Goal: Find specific page/section: Find specific page/section

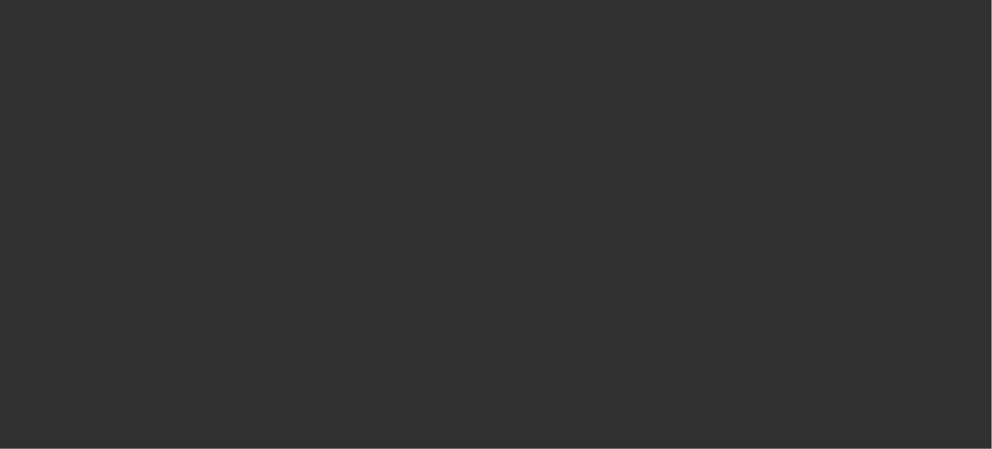
select select "10"
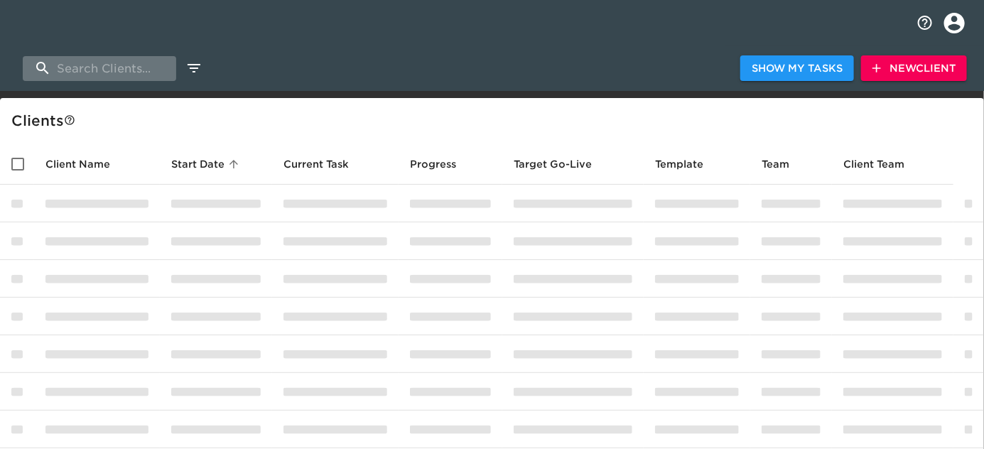
click at [94, 67] on input "search" at bounding box center [99, 68] width 153 height 25
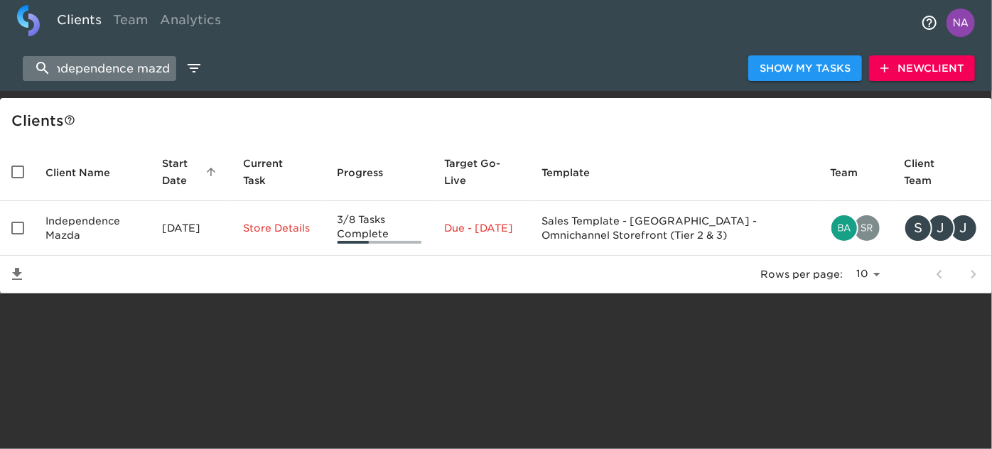
scroll to position [0, 14]
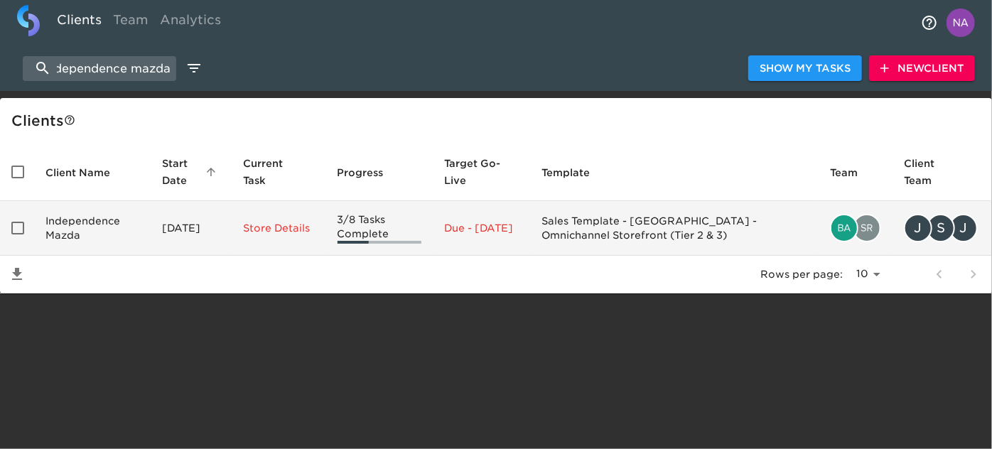
type input "independence mazda"
click at [108, 226] on td "Independence Mazda" at bounding box center [92, 228] width 117 height 55
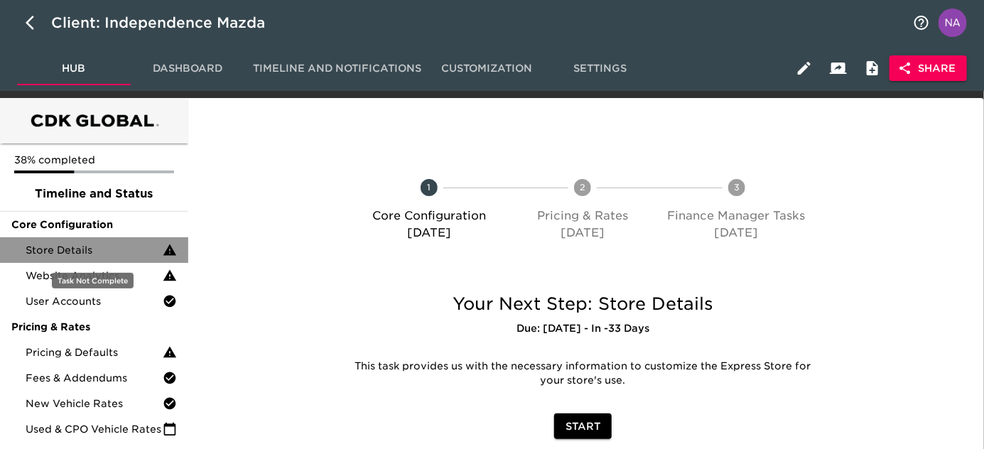
click at [67, 246] on span "Store Details" at bounding box center [94, 250] width 137 height 14
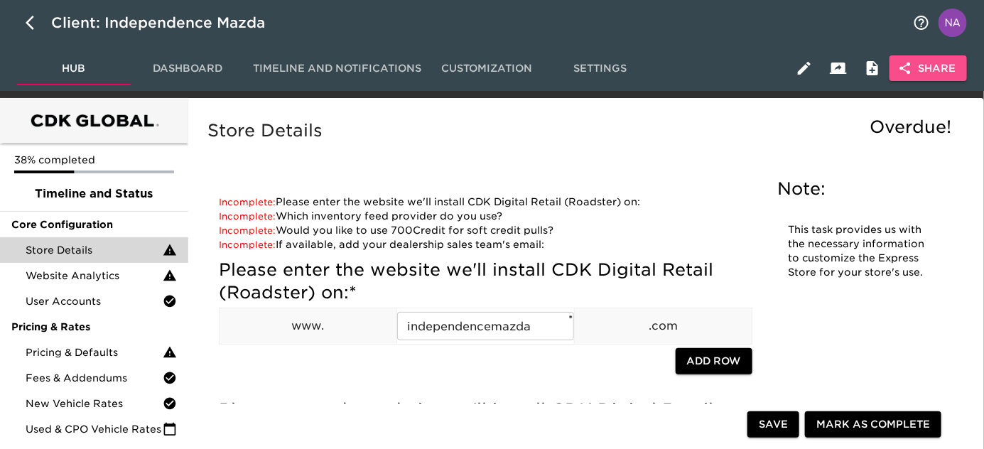
click at [956, 58] on button "Share" at bounding box center [928, 68] width 77 height 26
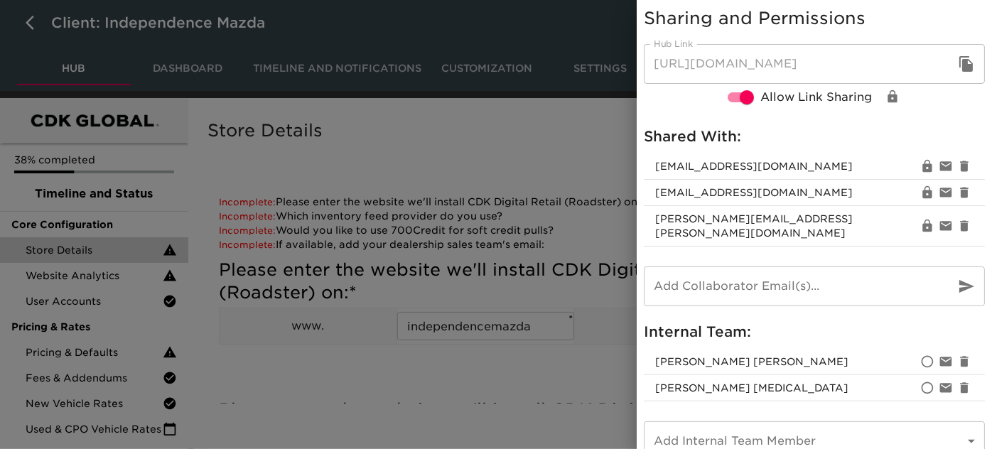
click at [519, 352] on div at bounding box center [496, 224] width 992 height 449
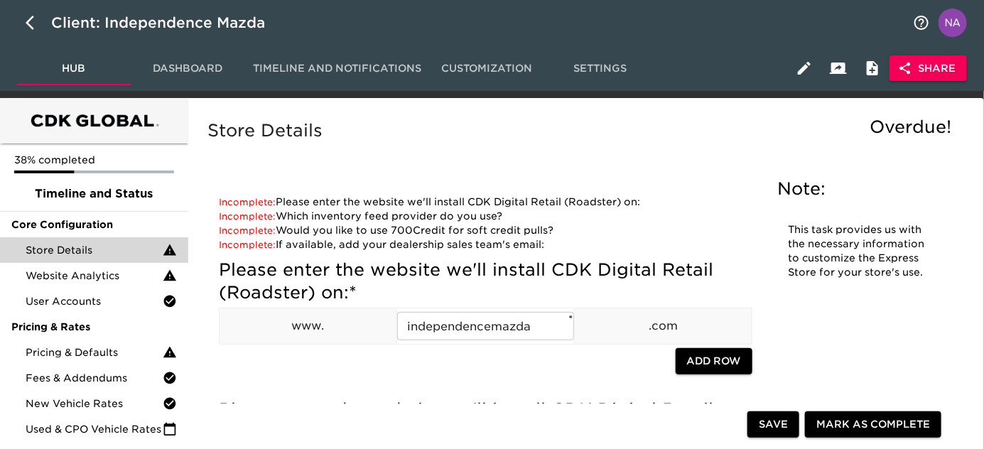
click at [927, 73] on span "Share" at bounding box center [928, 69] width 55 height 18
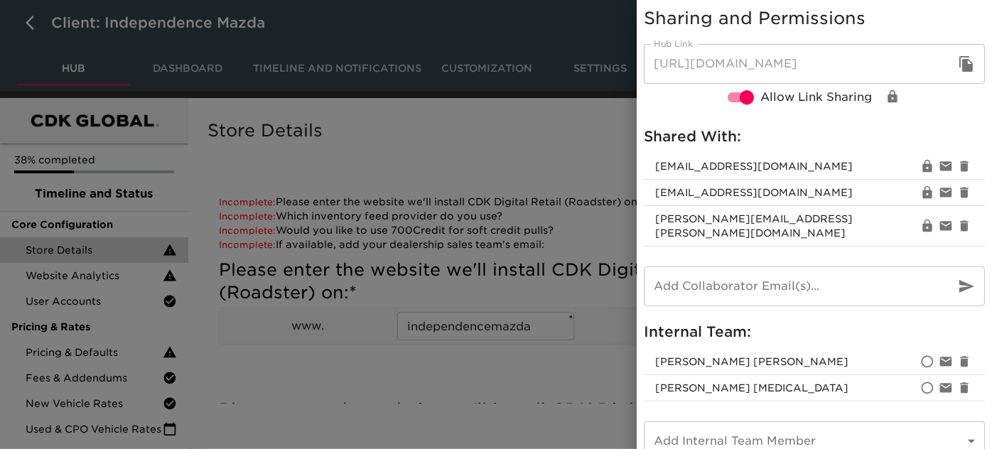
click at [394, 173] on div at bounding box center [496, 224] width 992 height 449
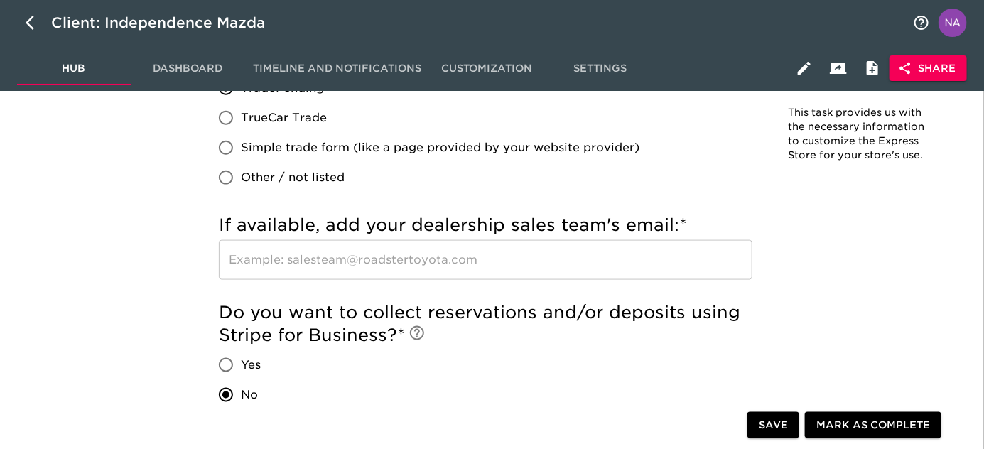
scroll to position [932, 0]
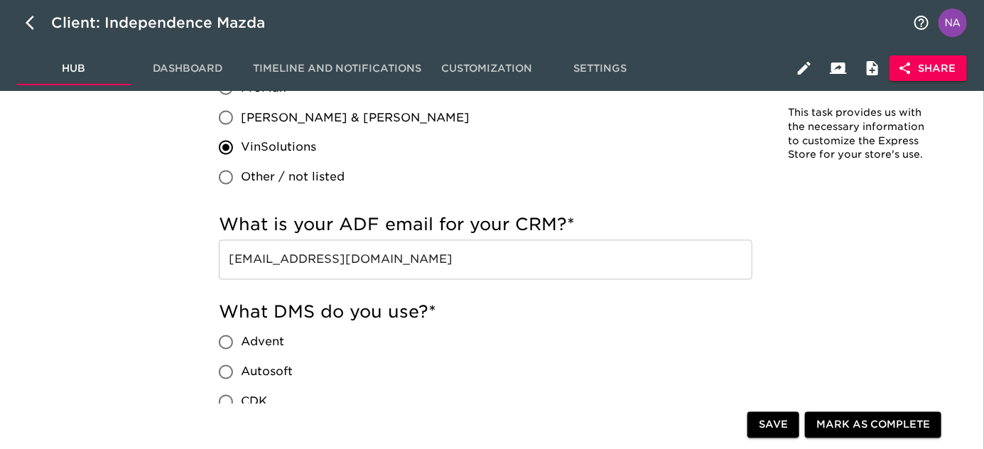
click at [568, 263] on input "[EMAIL_ADDRESS][DOMAIN_NAME]" at bounding box center [486, 260] width 534 height 40
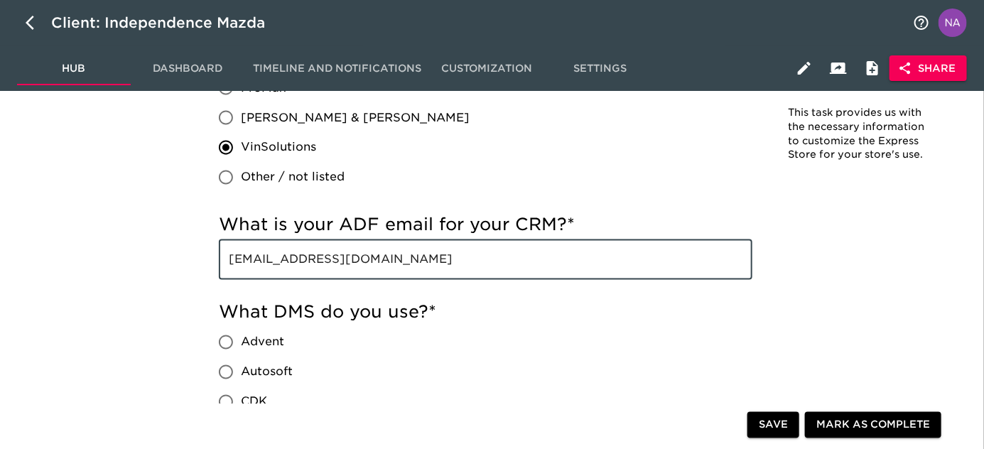
click at [568, 263] on input "[EMAIL_ADDRESS][DOMAIN_NAME]" at bounding box center [486, 260] width 534 height 40
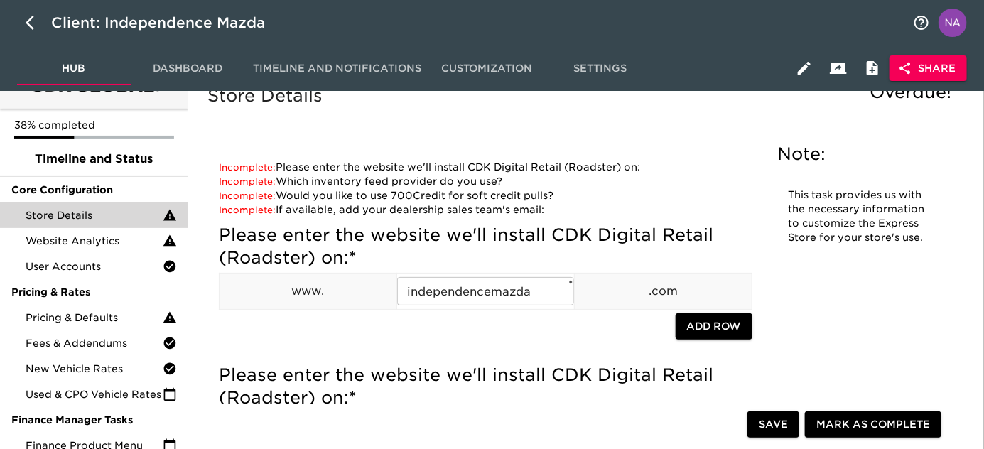
scroll to position [0, 0]
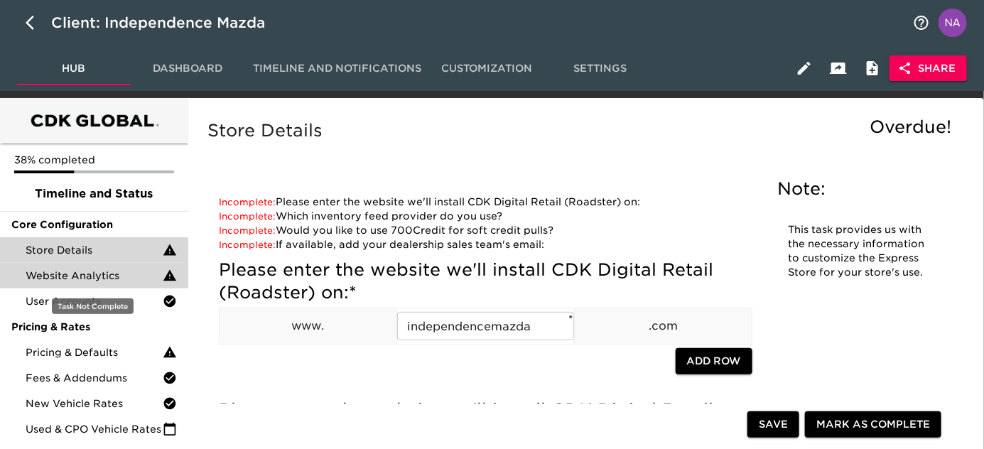
click at [84, 279] on span "Website Analytics" at bounding box center [94, 276] width 137 height 14
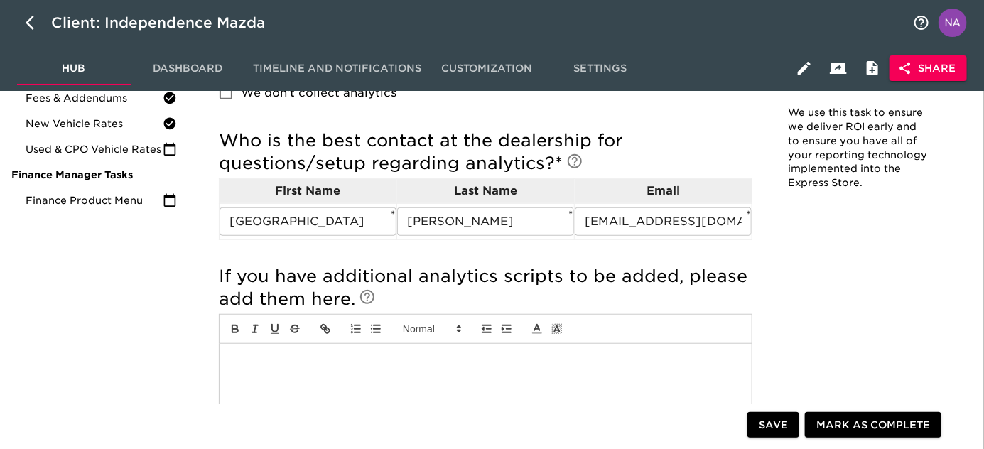
scroll to position [85, 0]
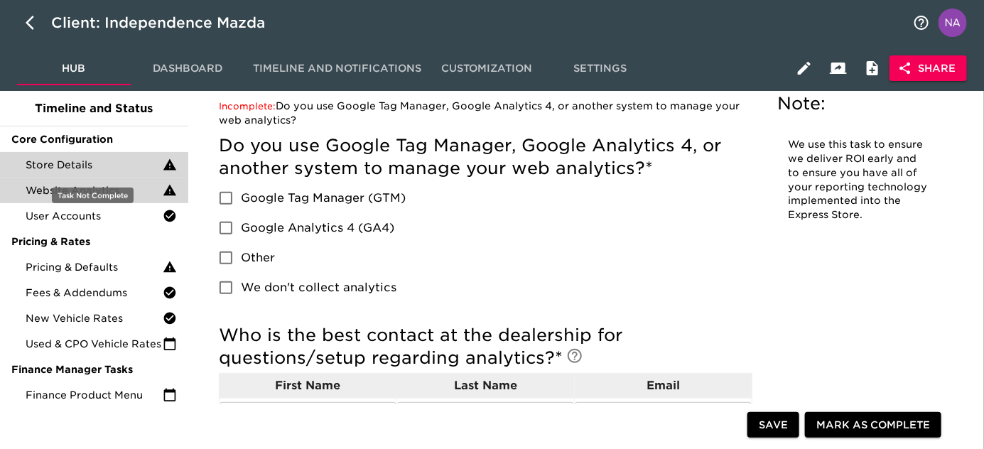
click at [85, 168] on span "Store Details" at bounding box center [94, 165] width 137 height 14
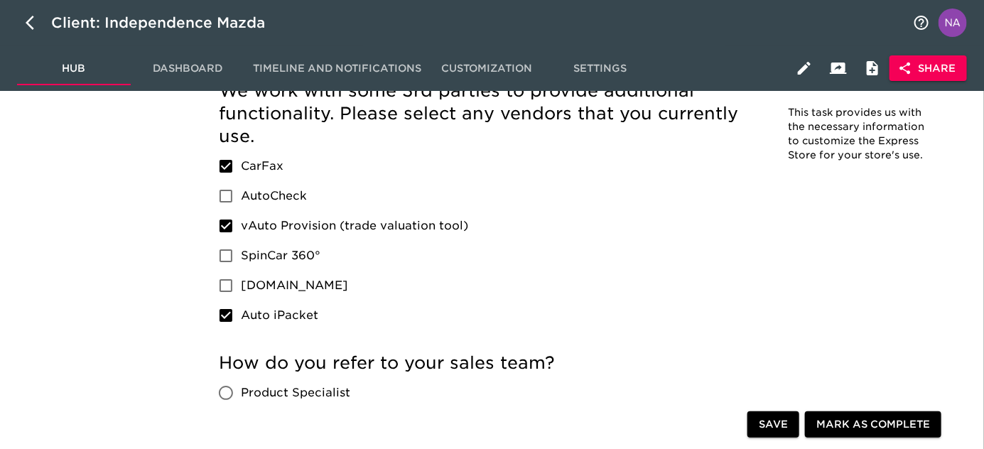
scroll to position [2597, 0]
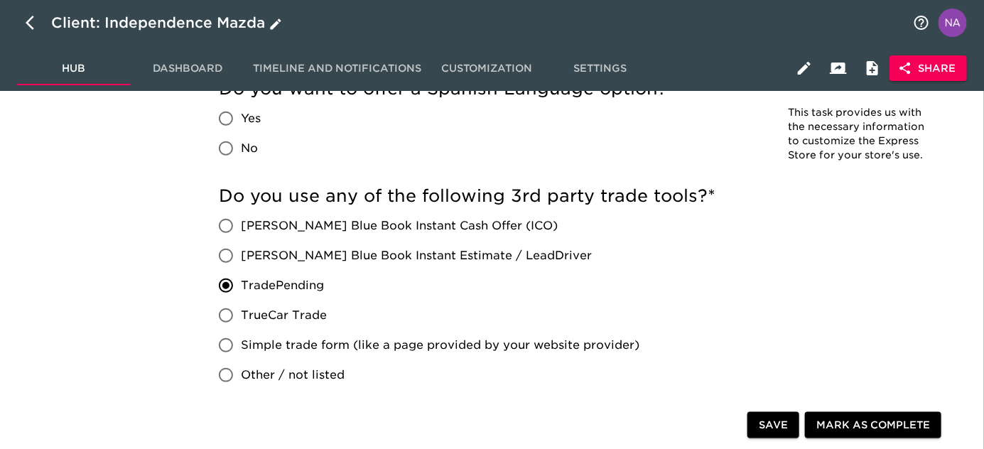
click at [27, 21] on icon "button" at bounding box center [30, 23] width 9 height 14
select select "10"
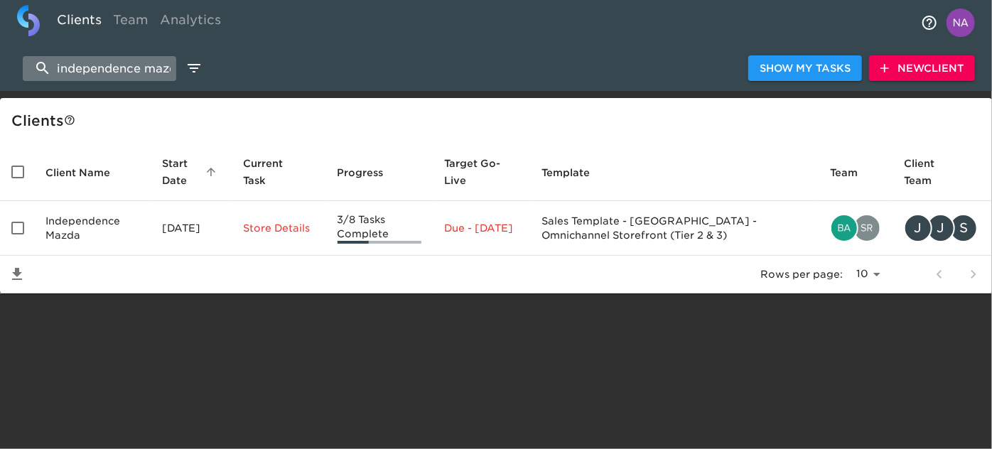
click at [99, 74] on input "independence mazda" at bounding box center [99, 68] width 153 height 25
paste input "Porsche Sewickley"
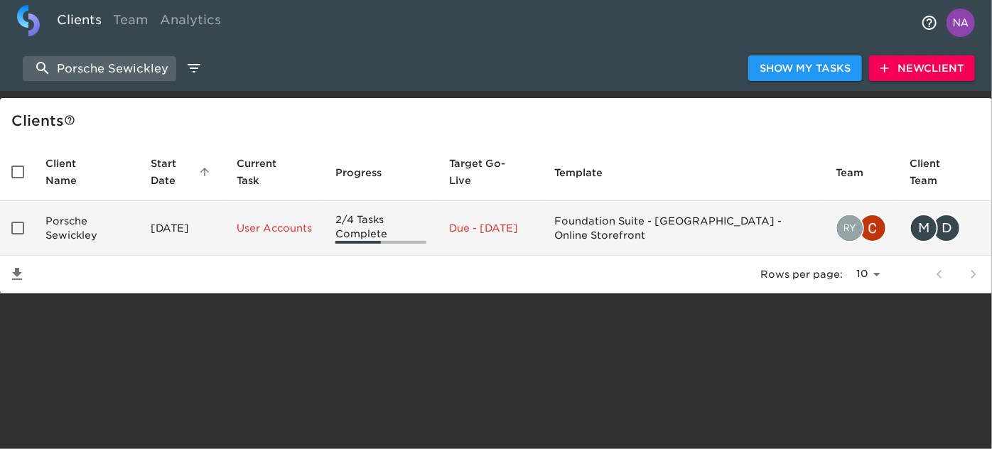
type input "Porsche Sewickley"
click at [99, 226] on td "Porsche Sewickley" at bounding box center [86, 228] width 105 height 55
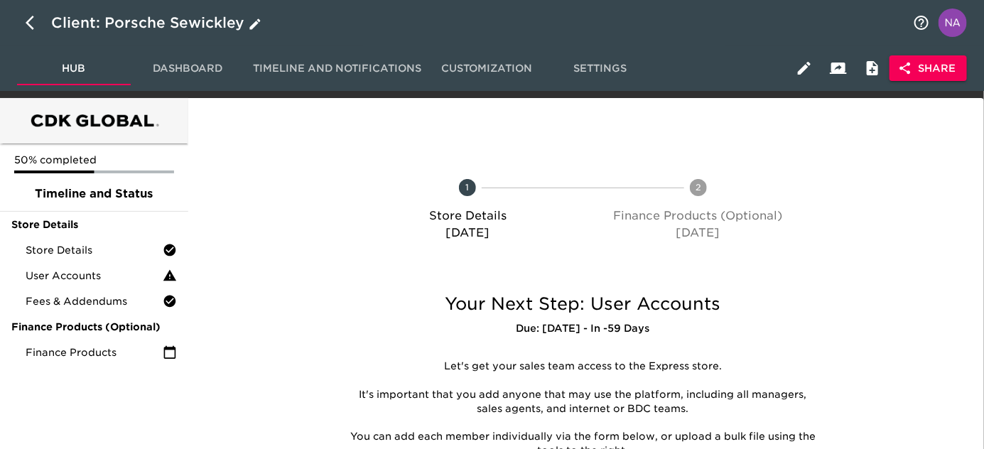
click at [29, 23] on icon "button" at bounding box center [34, 22] width 17 height 17
select select "10"
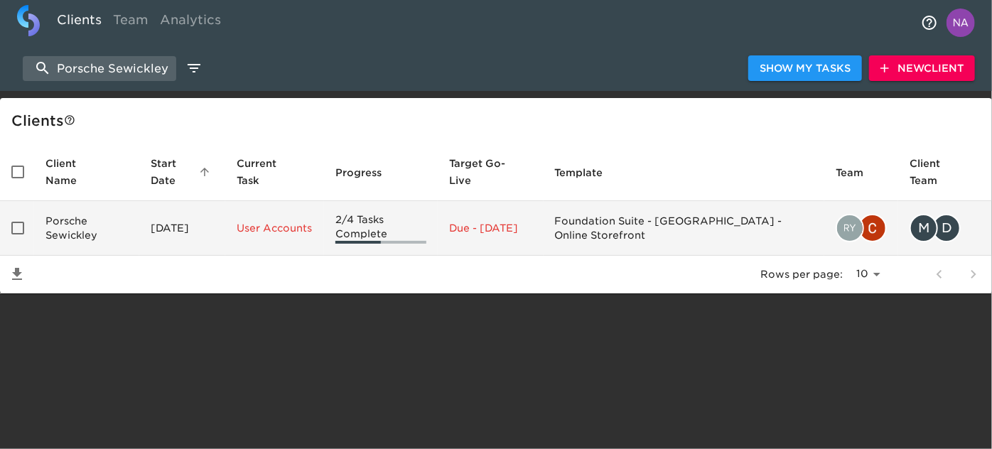
click at [117, 229] on td "Porsche Sewickley" at bounding box center [86, 228] width 105 height 55
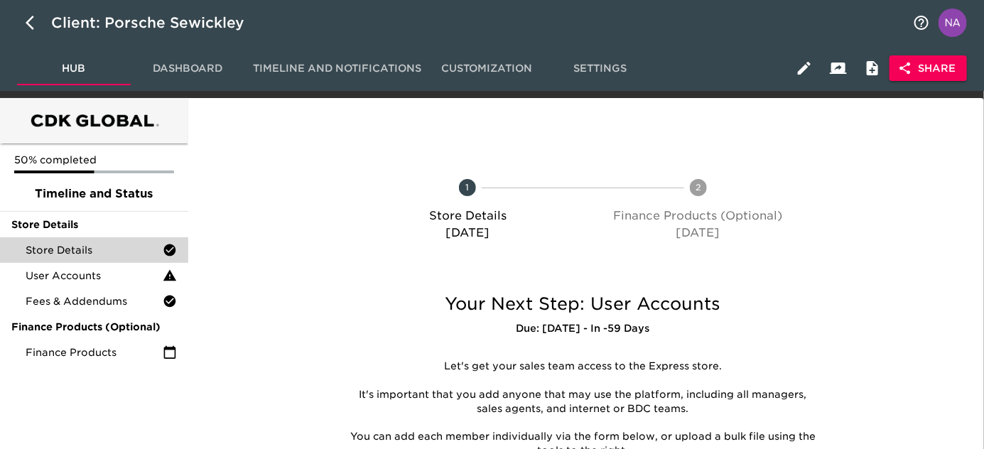
click at [121, 246] on span "Store Details" at bounding box center [94, 250] width 137 height 14
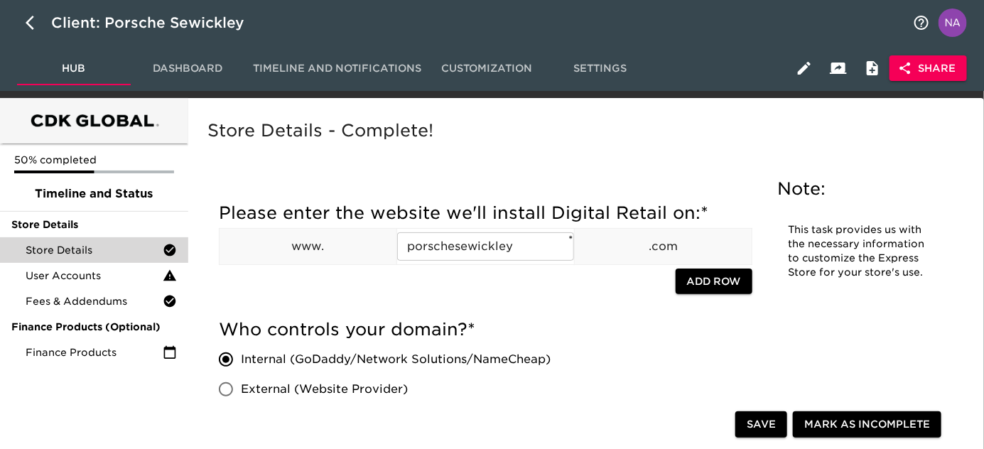
click at [929, 77] on button "Share" at bounding box center [928, 68] width 77 height 26
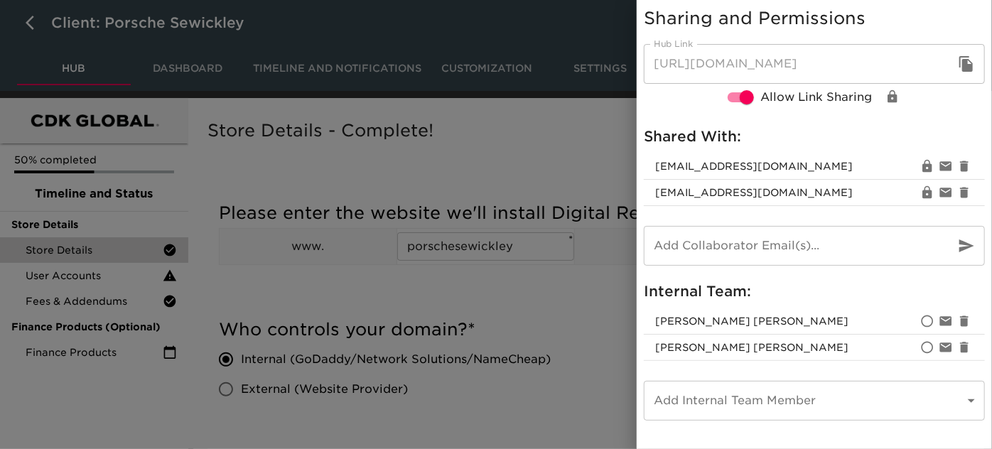
click at [538, 190] on div at bounding box center [496, 224] width 992 height 449
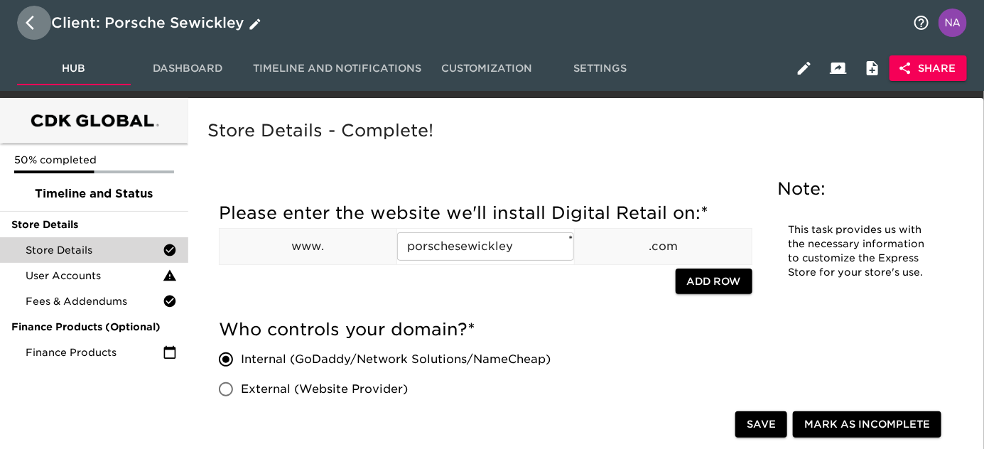
click at [35, 23] on icon "button" at bounding box center [34, 22] width 17 height 17
select select "10"
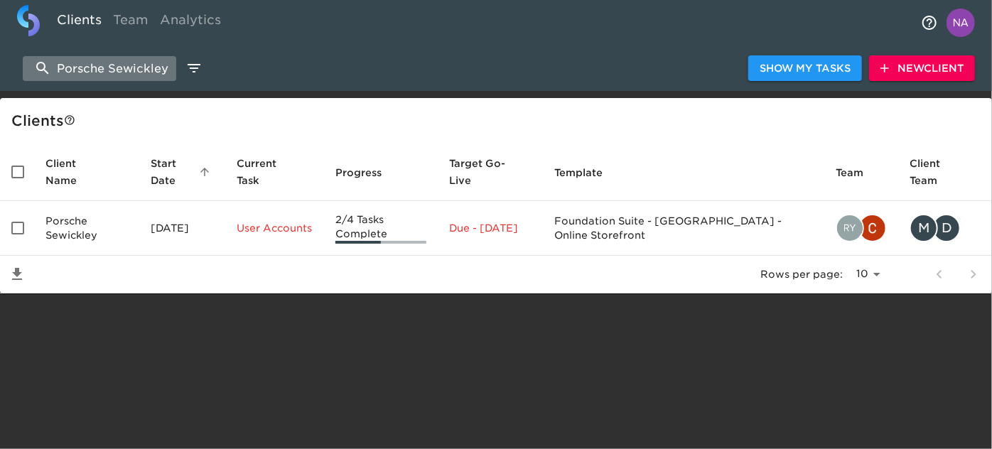
click at [95, 65] on input "Porsche Sewickley" at bounding box center [99, 68] width 153 height 25
paste input "Bridgeton Chevrolet Buick GMC Cadillac"
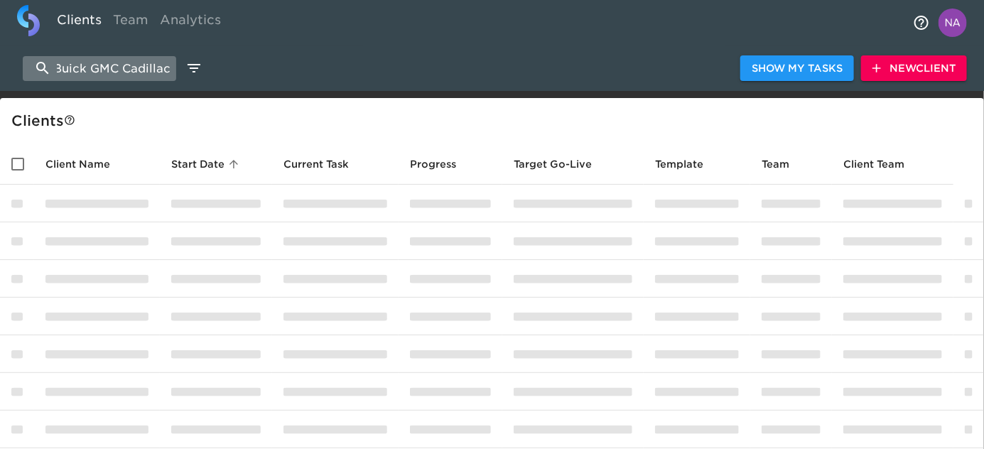
click at [95, 65] on input "Bridgeton Chevrolet Buick GMC CadillacSewickley" at bounding box center [99, 68] width 153 height 25
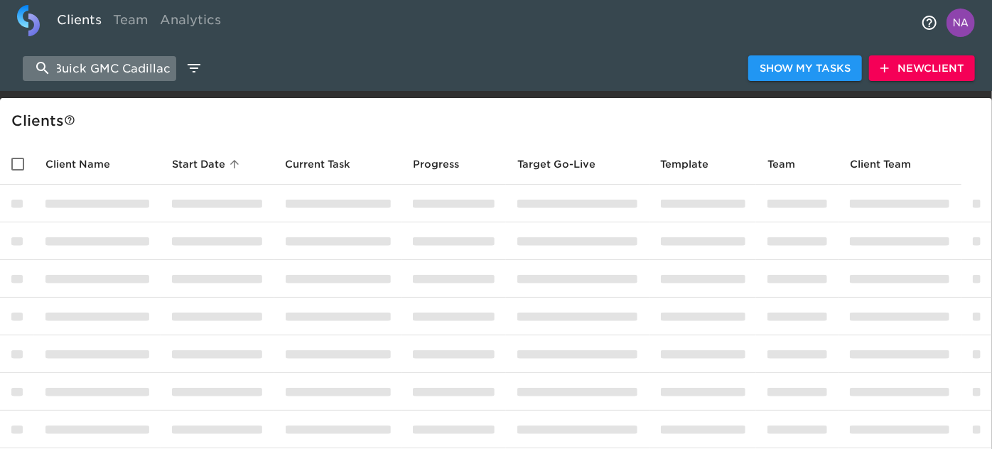
click at [95, 65] on input "Bridgeton Chevrolet Buick GMC CadillacSewickley" at bounding box center [99, 68] width 153 height 25
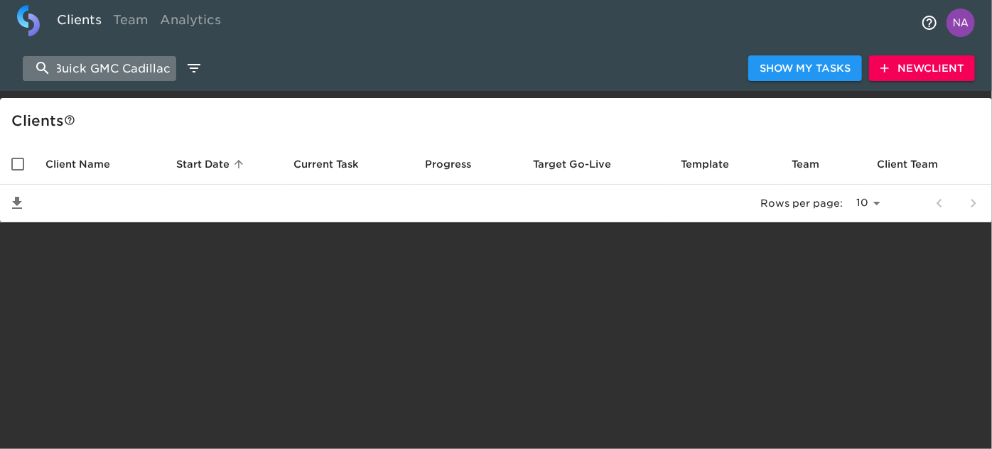
scroll to position [0, 127]
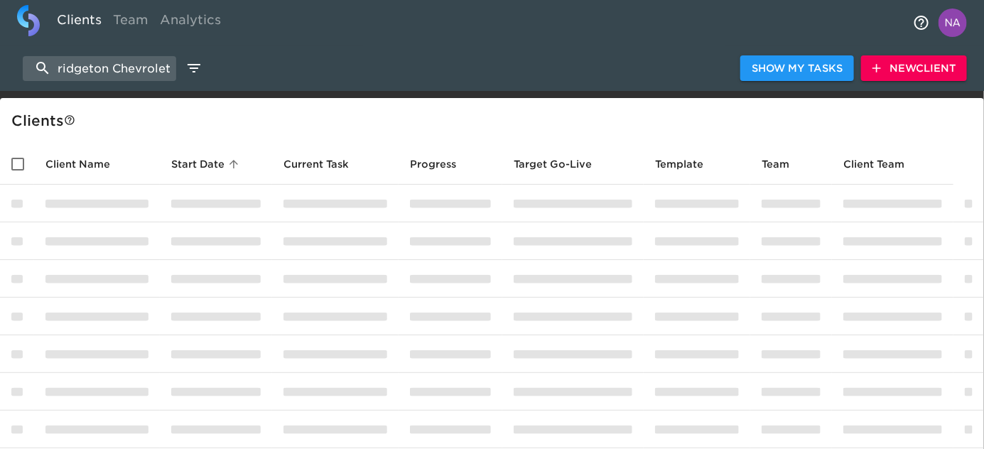
scroll to position [0, 11]
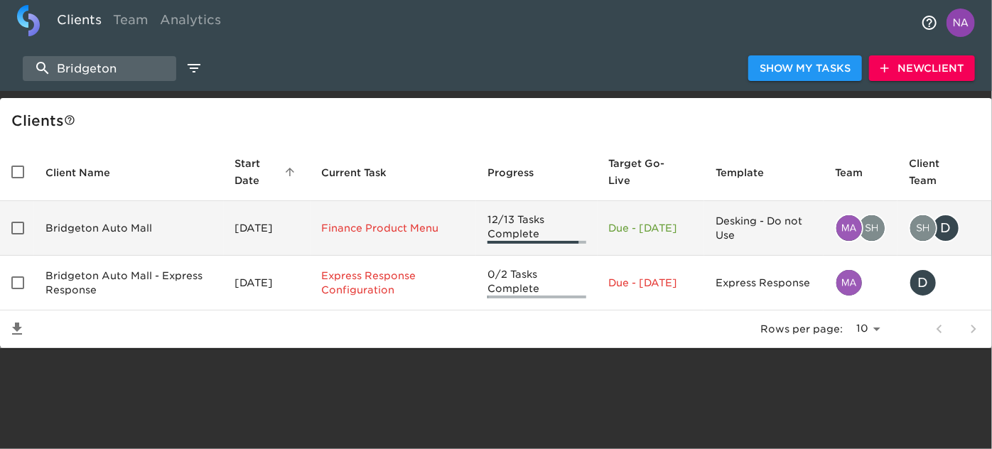
type input "Bridgeton"
click at [136, 222] on td "Bridgeton Auto Mall" at bounding box center [129, 228] width 190 height 55
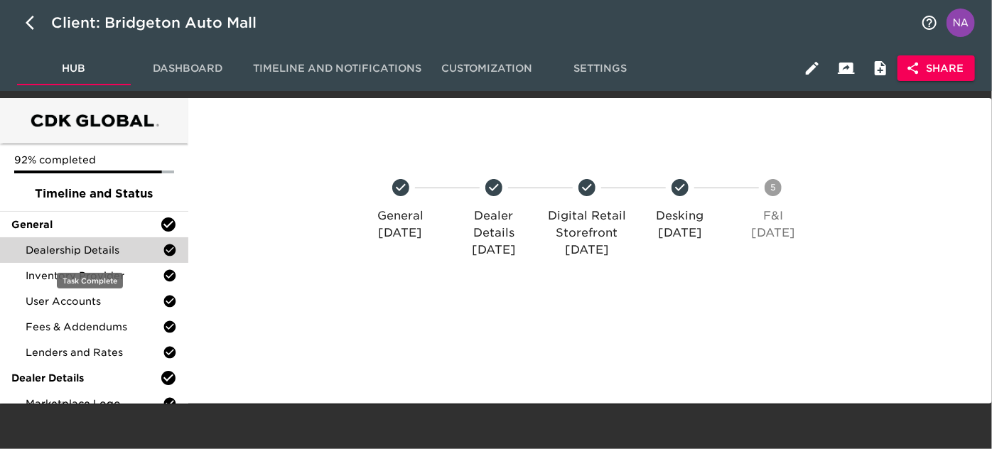
click at [94, 252] on span "Dealership Details" at bounding box center [94, 250] width 137 height 14
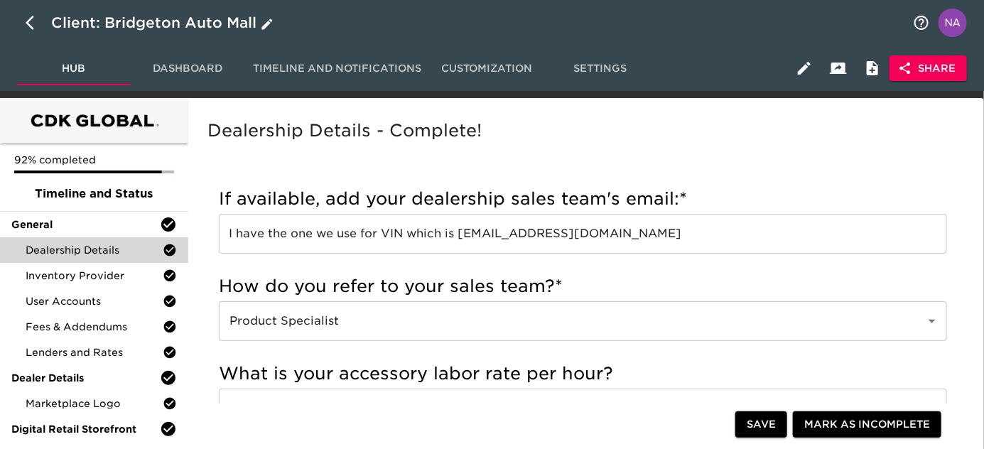
click at [30, 18] on icon "button" at bounding box center [30, 23] width 9 height 14
select select "10"
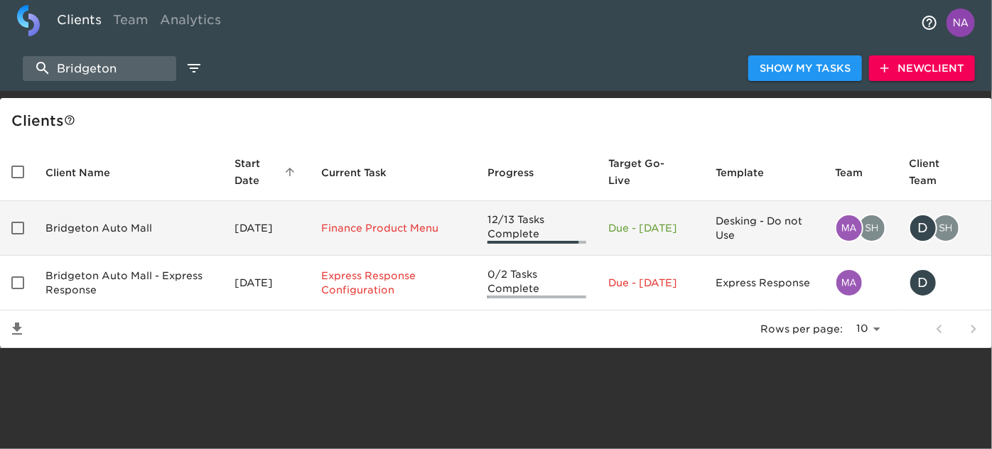
click at [106, 229] on td "Bridgeton Auto Mall" at bounding box center [129, 228] width 190 height 55
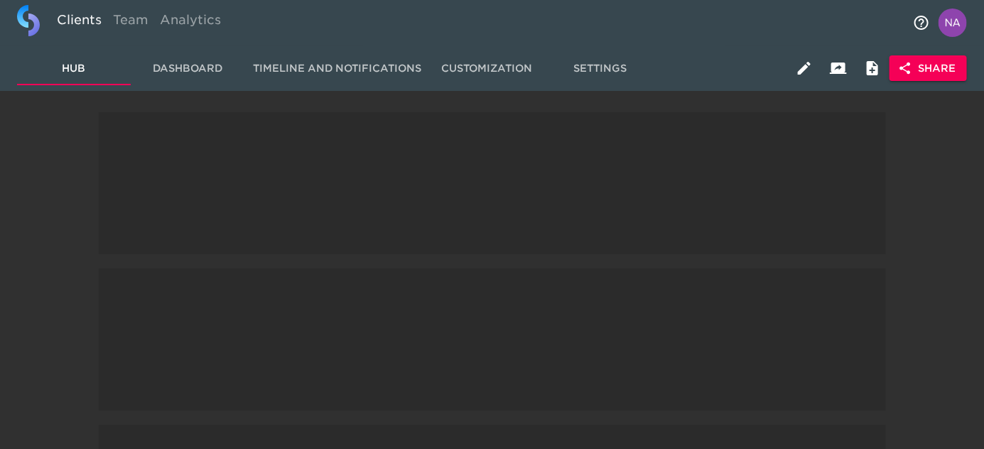
click at [106, 229] on span at bounding box center [492, 183] width 787 height 142
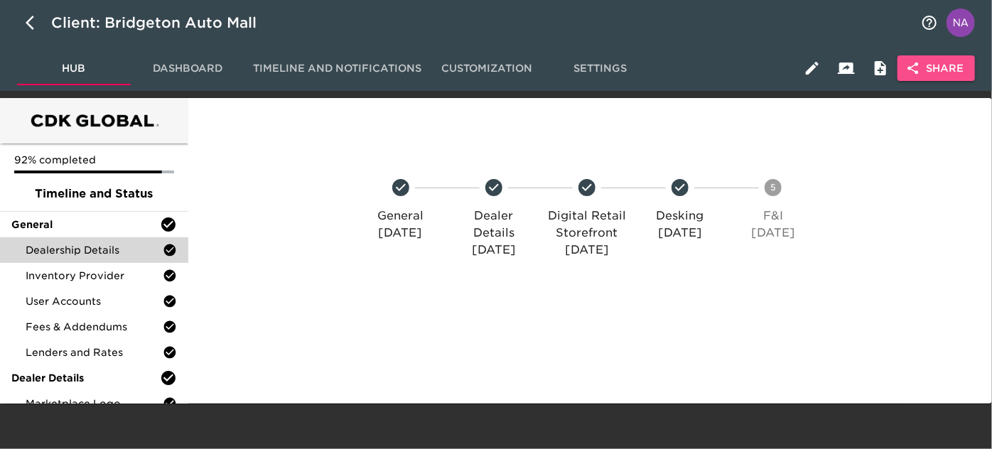
click at [917, 71] on icon "button" at bounding box center [913, 69] width 11 height 12
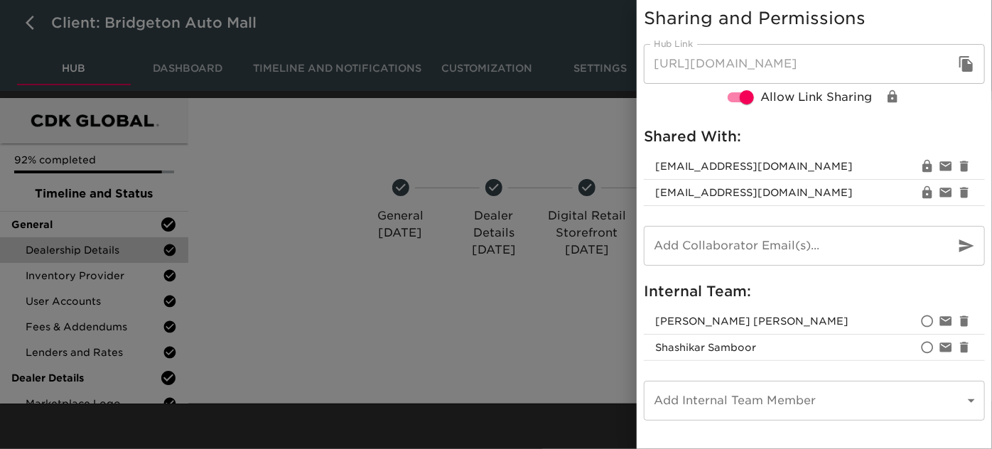
click at [344, 236] on div at bounding box center [496, 224] width 992 height 449
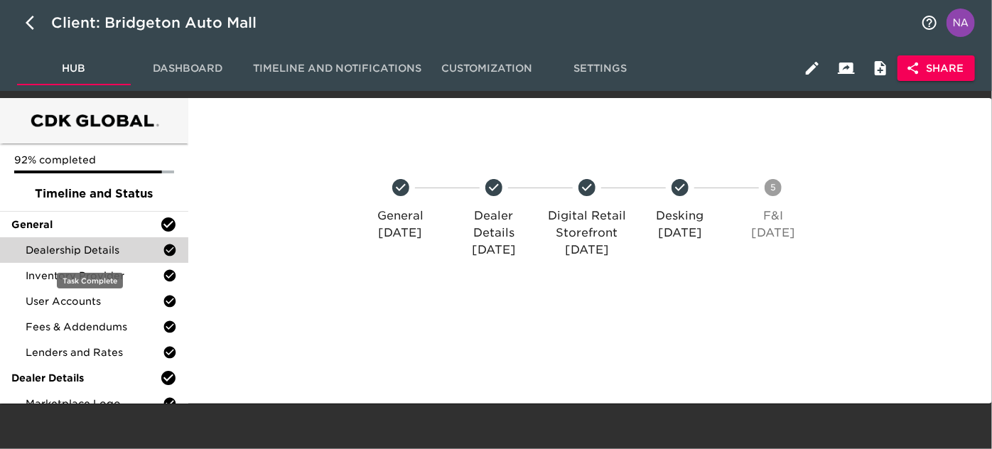
click at [148, 246] on span "Dealership Details" at bounding box center [94, 250] width 137 height 14
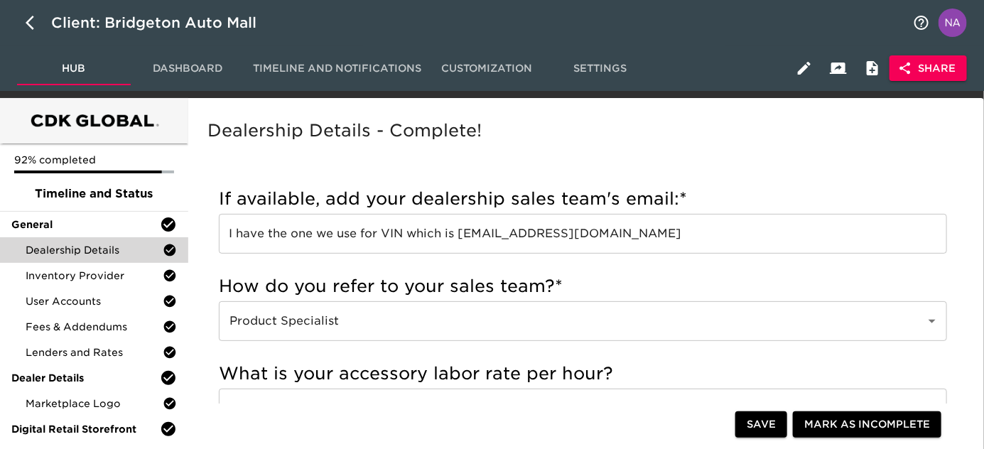
click at [591, 114] on div at bounding box center [582, 112] width 779 height 7
click at [638, 227] on input "I have the one we use for VIN which is [EMAIL_ADDRESS][DOMAIN_NAME]" at bounding box center [583, 234] width 728 height 40
click at [625, 223] on input "I have the one we use for VIN which is [EMAIL_ADDRESS][DOMAIN_NAME]" at bounding box center [583, 234] width 728 height 40
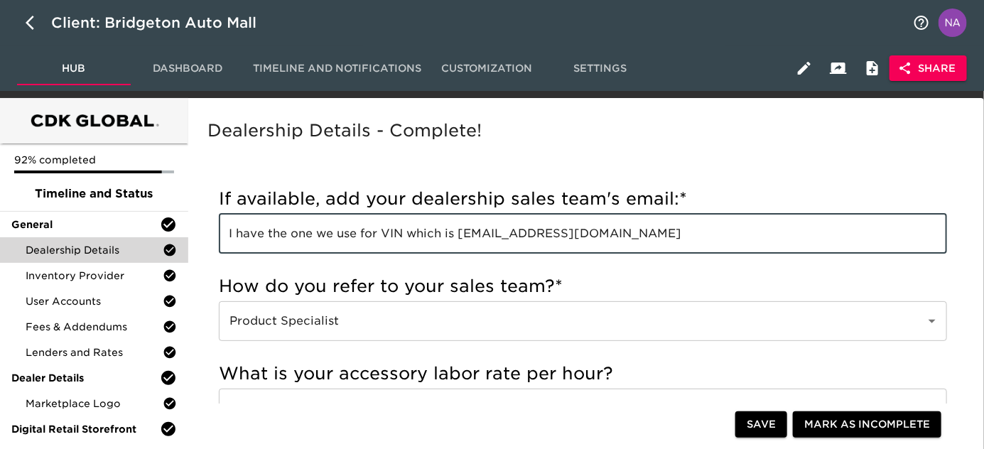
click at [575, 212] on div "If available, add your dealership sales team's email: * I have the one we use f…" at bounding box center [583, 221] width 728 height 66
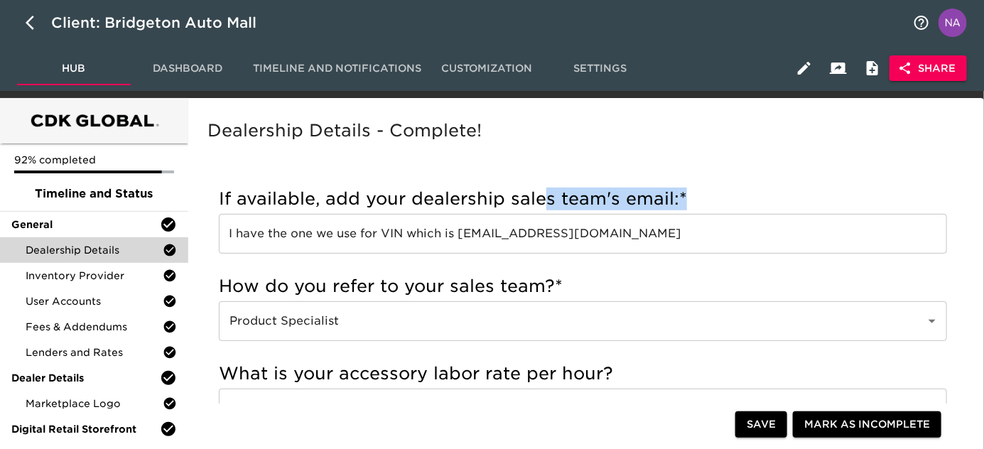
drag, startPoint x: 496, startPoint y: 217, endPoint x: 472, endPoint y: 220, distance: 24.3
click at [472, 220] on div "If available, add your dealership sales team's email: * I have the one we use f…" at bounding box center [583, 221] width 728 height 66
click at [472, 220] on input "I have the one we use for VIN which is [EMAIL_ADDRESS][DOMAIN_NAME]" at bounding box center [583, 234] width 728 height 40
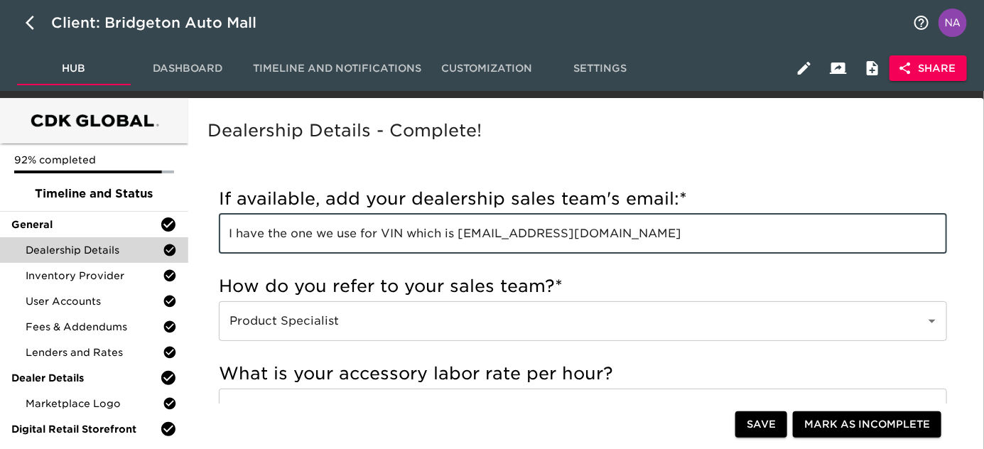
click at [464, 231] on input "I have the one we use for VIN which is [EMAIL_ADDRESS][DOMAIN_NAME]" at bounding box center [583, 234] width 728 height 40
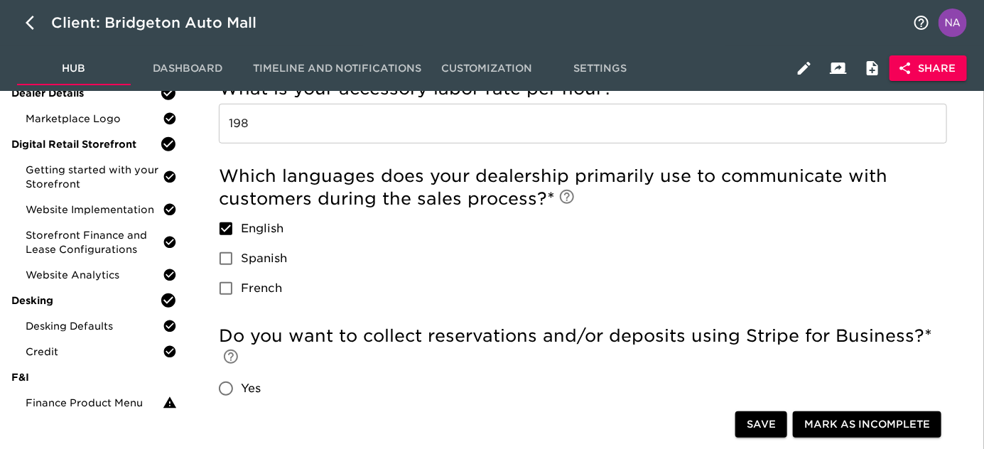
scroll to position [283, 0]
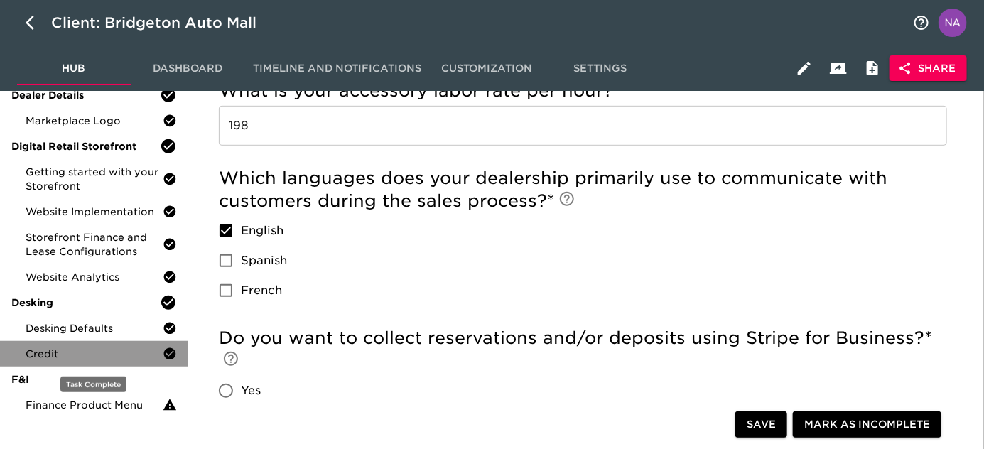
click at [46, 357] on span "Credit" at bounding box center [94, 354] width 137 height 14
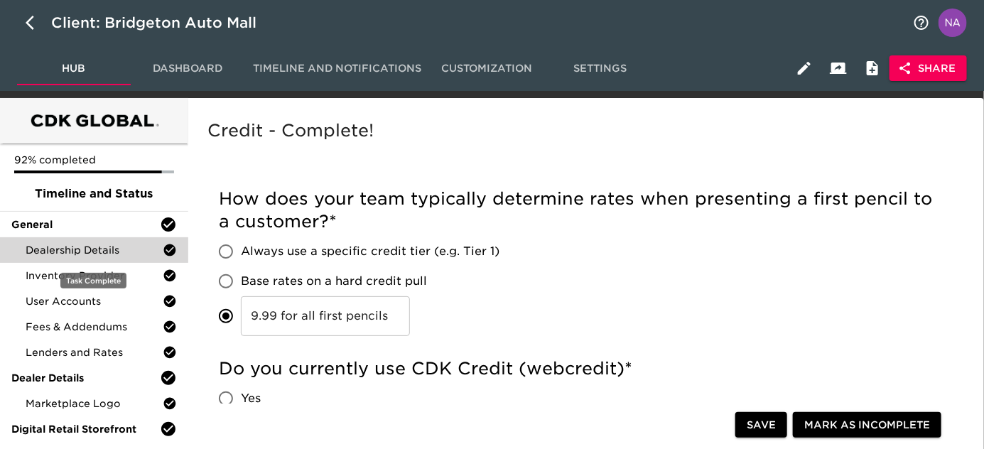
click at [72, 240] on div "Dealership Details" at bounding box center [94, 250] width 188 height 26
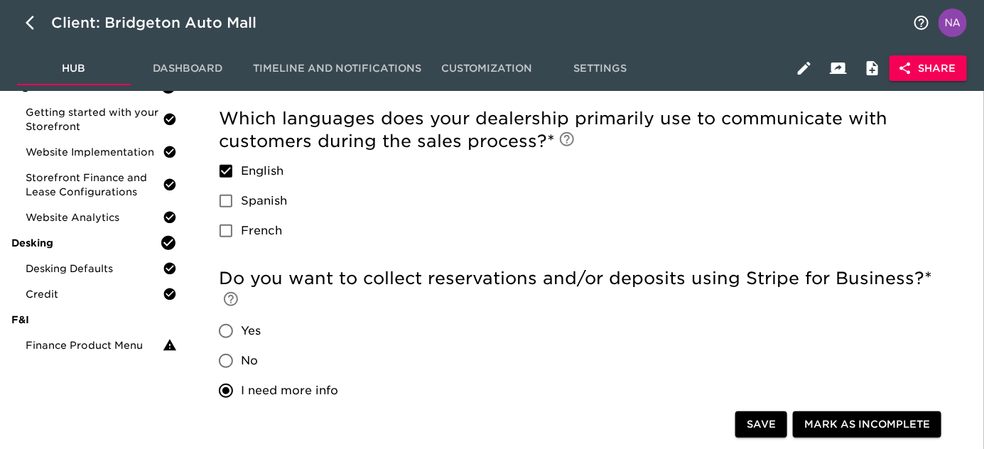
scroll to position [323, 0]
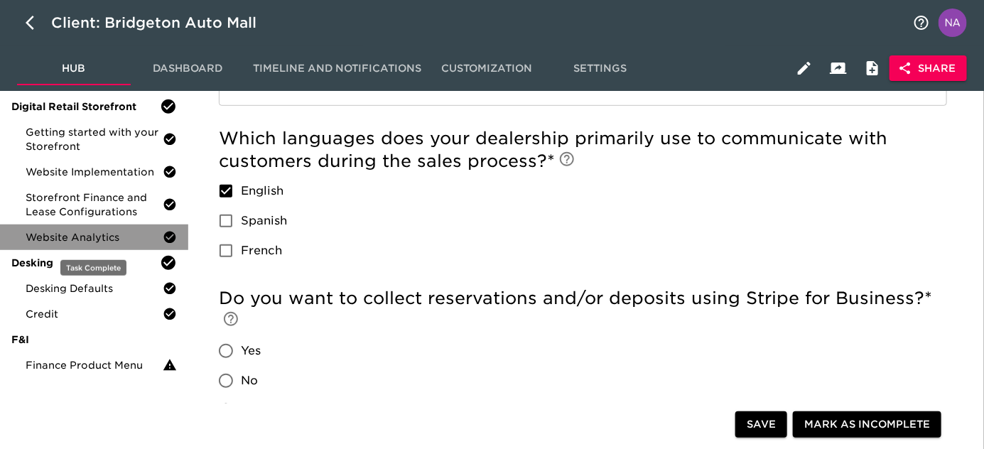
click at [59, 225] on div "Website Analytics" at bounding box center [94, 238] width 188 height 26
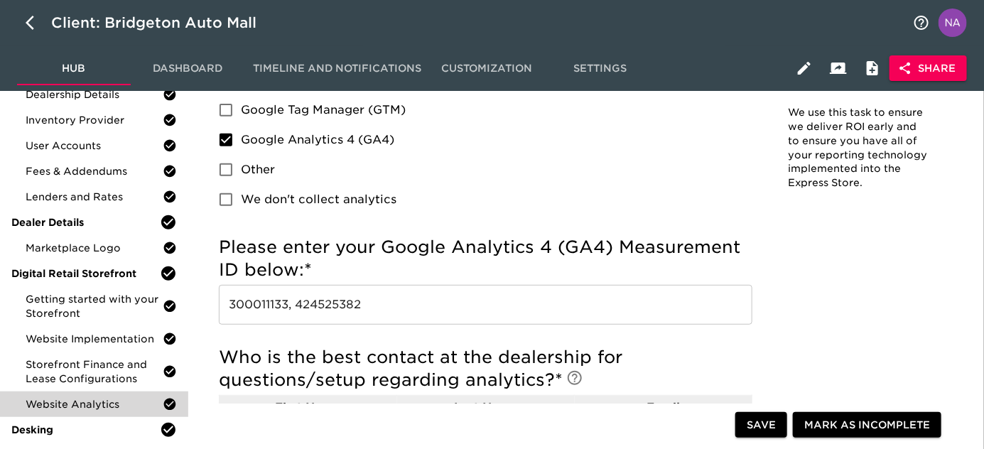
scroll to position [193, 0]
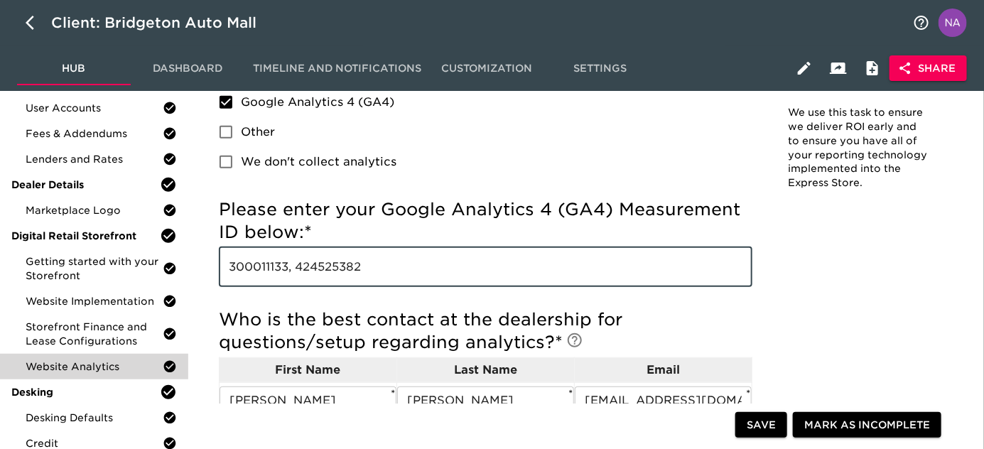
click at [347, 267] on input "300011133, 424525382" at bounding box center [486, 267] width 534 height 40
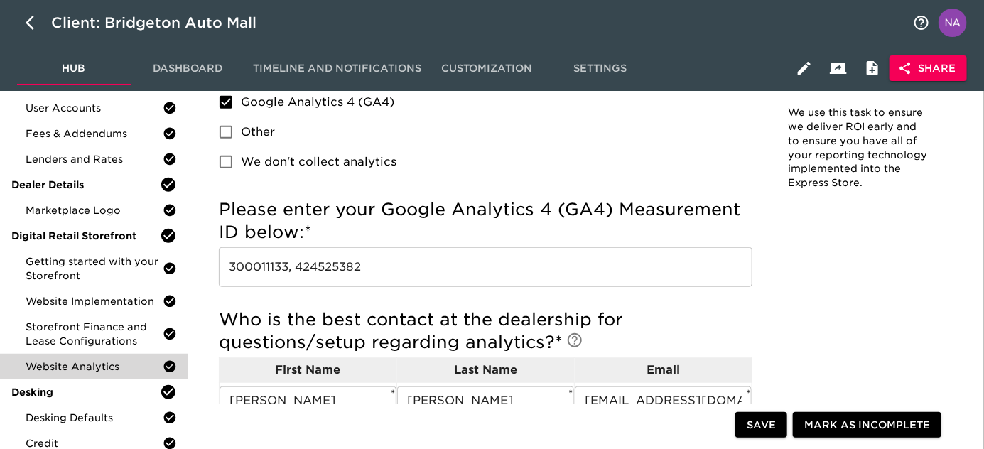
click at [228, 268] on input "300011133, 424525382" at bounding box center [486, 267] width 534 height 40
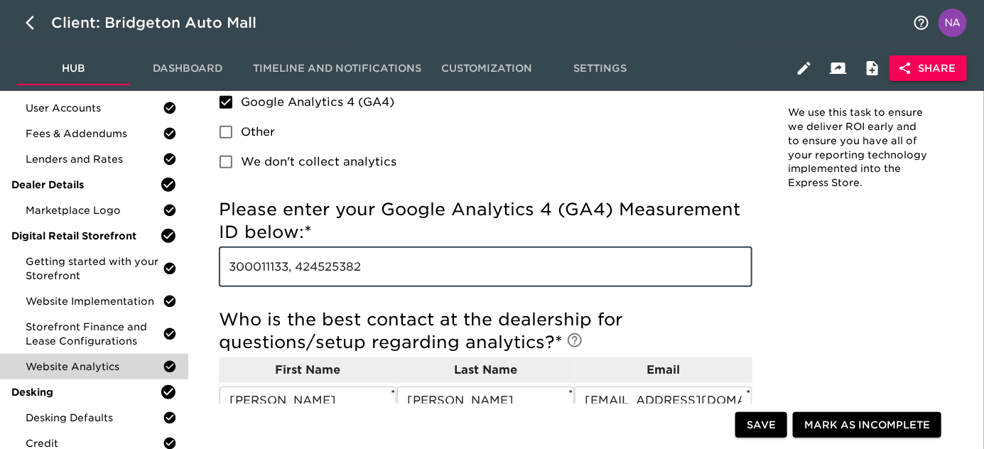
click at [228, 268] on input "300011133, 424525382" at bounding box center [486, 267] width 534 height 40
click at [242, 265] on input "300011133, 424525382" at bounding box center [486, 267] width 534 height 40
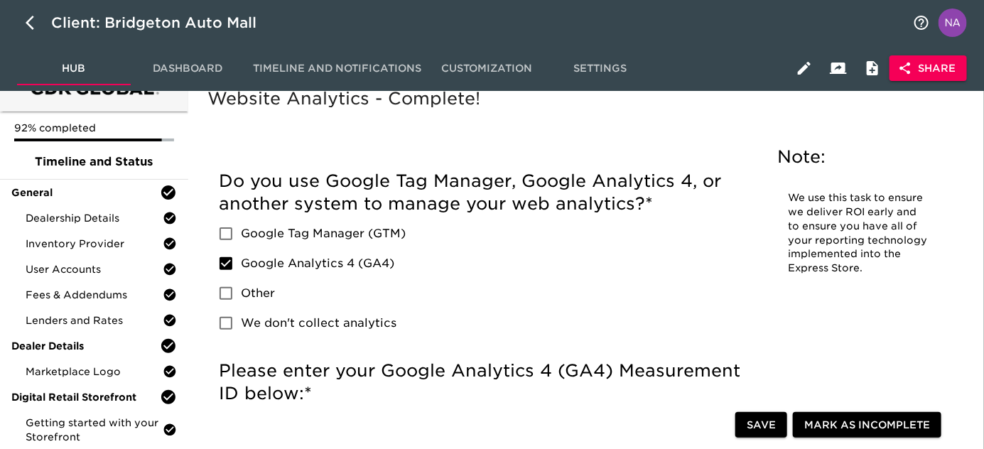
scroll to position [0, 0]
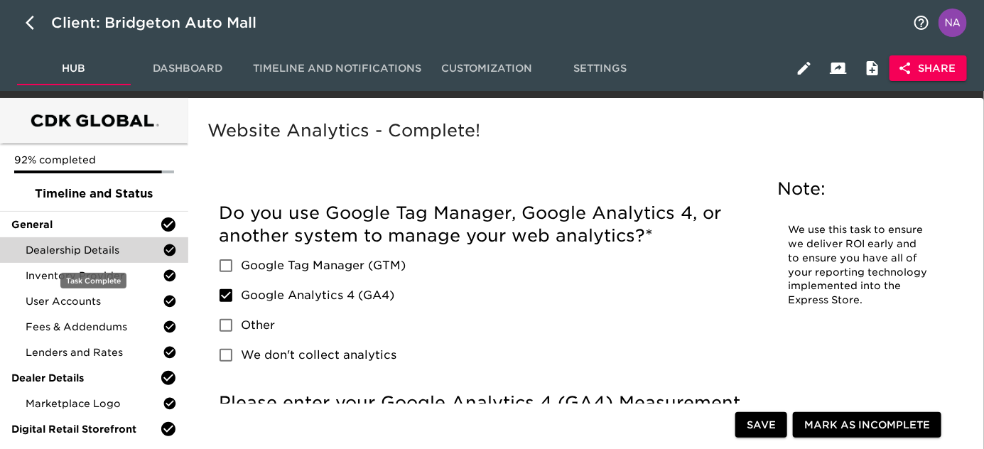
click at [67, 250] on span "Dealership Details" at bounding box center [94, 250] width 137 height 14
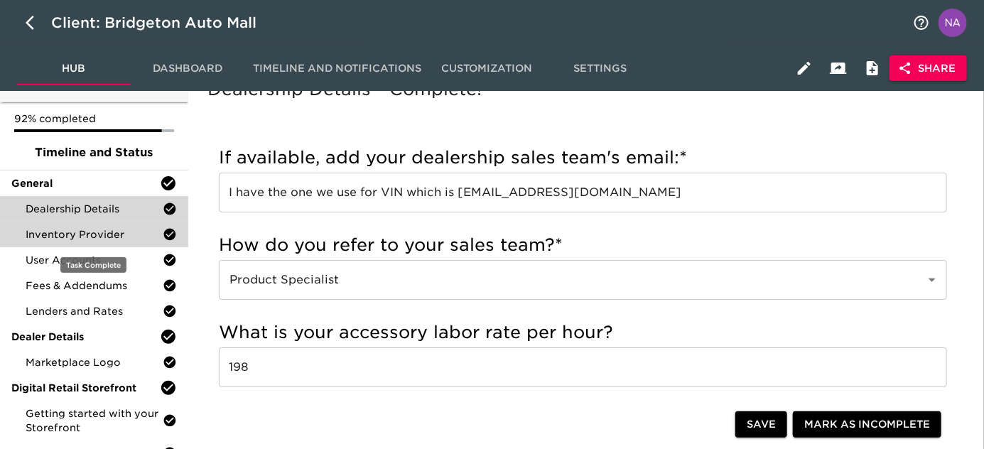
scroll to position [64, 0]
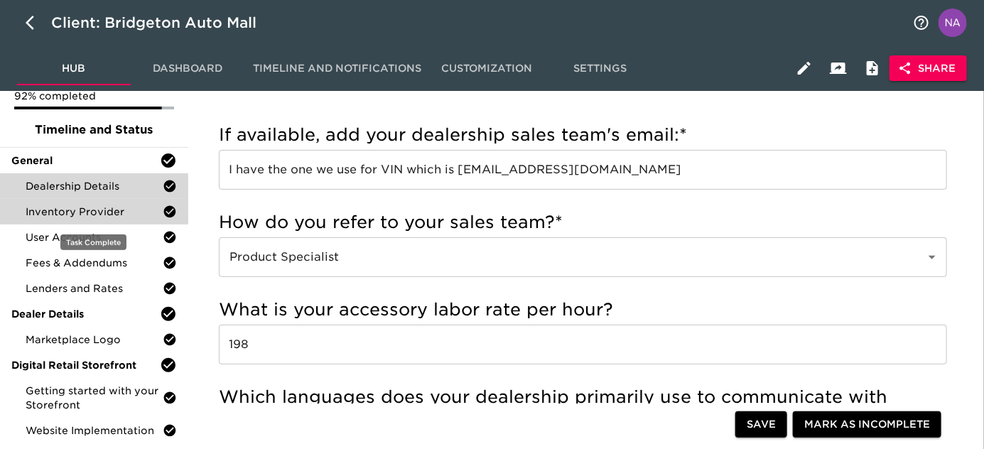
click at [82, 216] on span "Inventory Provider" at bounding box center [94, 212] width 137 height 14
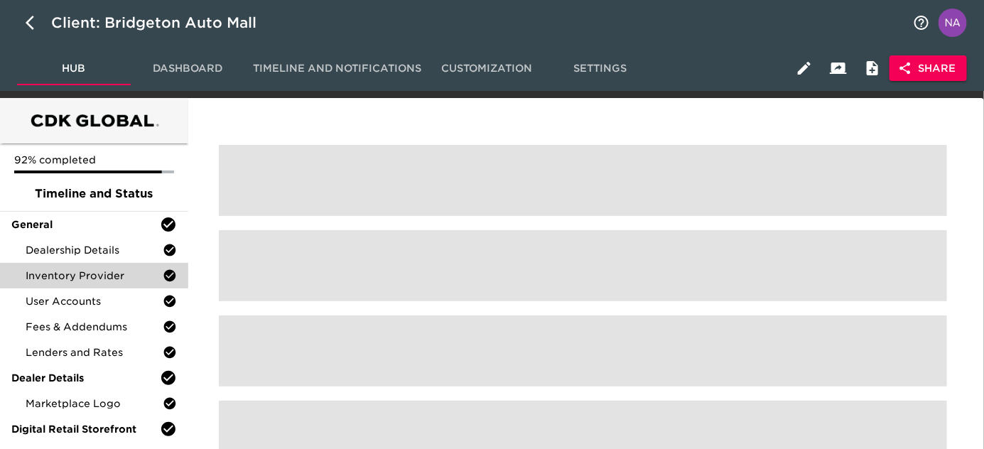
click at [82, 216] on div "General" at bounding box center [94, 225] width 188 height 26
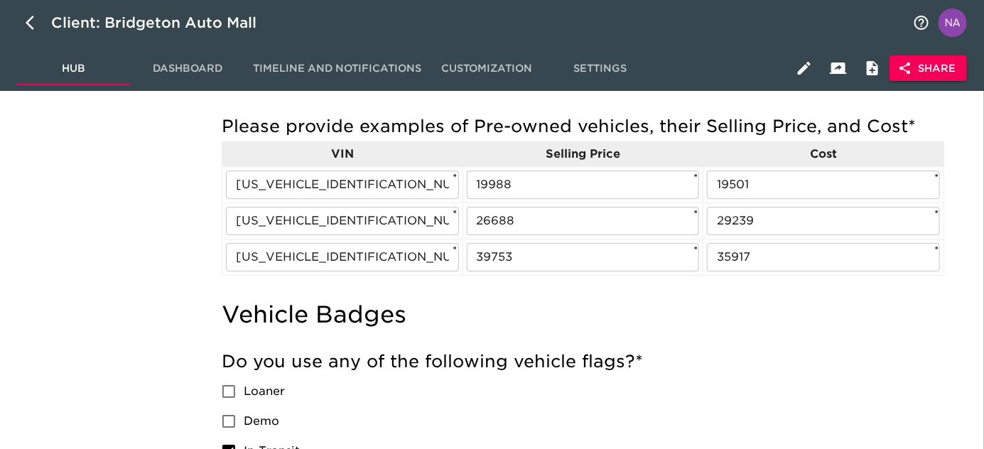
scroll to position [1353, 0]
